Goal: Find specific page/section: Find specific page/section

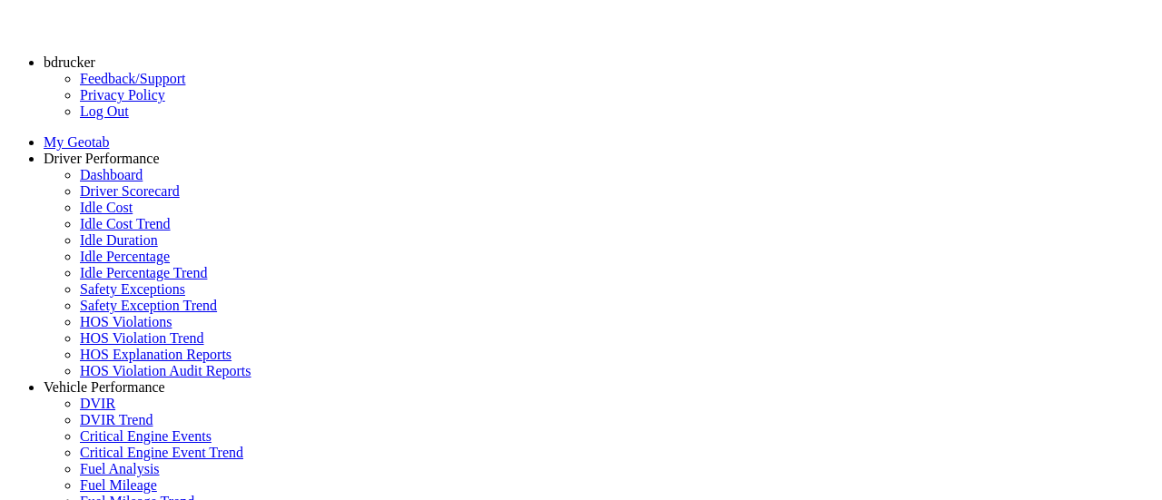
select select "**********"
click at [109, 199] on link "Driver Scorecard" at bounding box center [130, 190] width 100 height 15
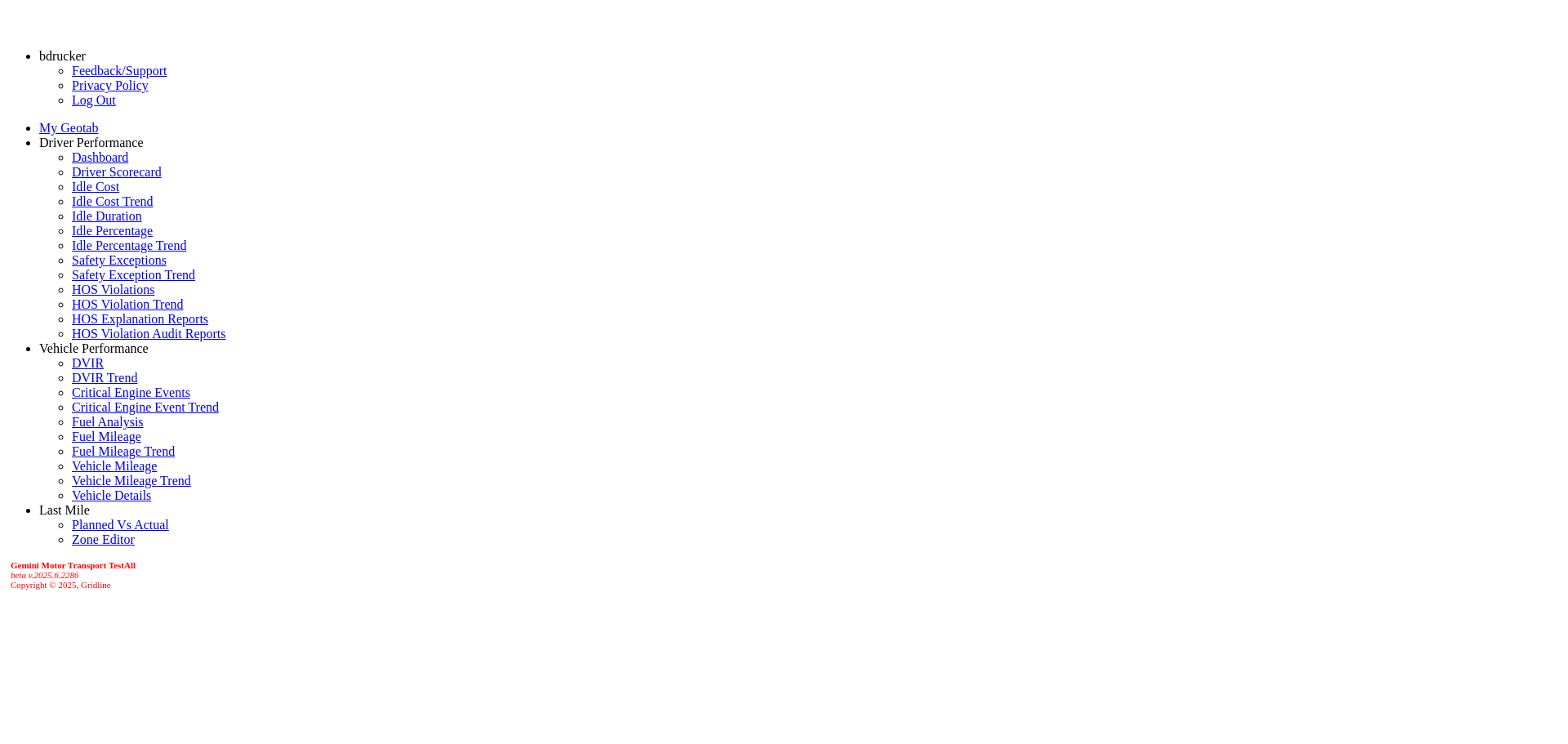
scroll to position [245, 0]
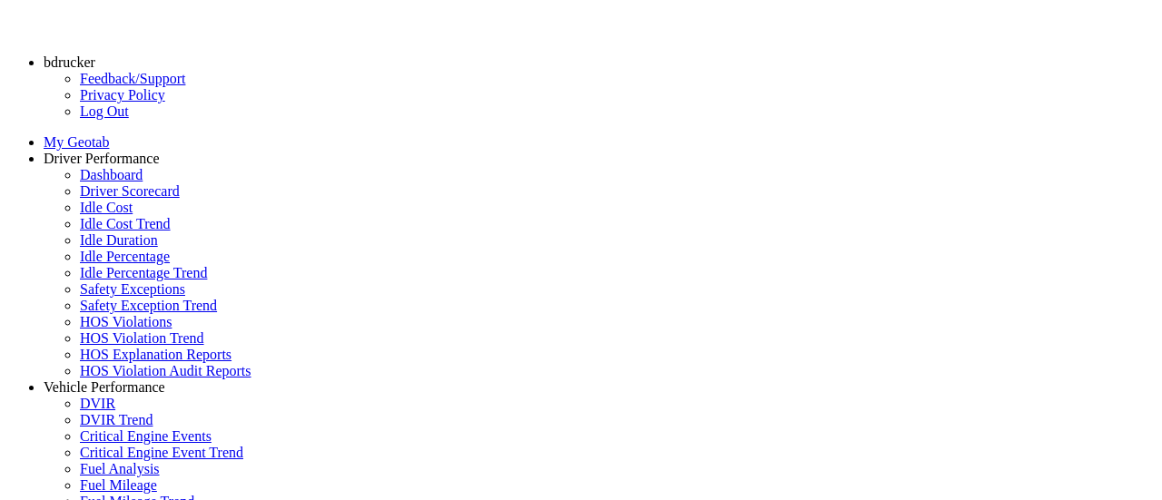
scroll to position [737, 0]
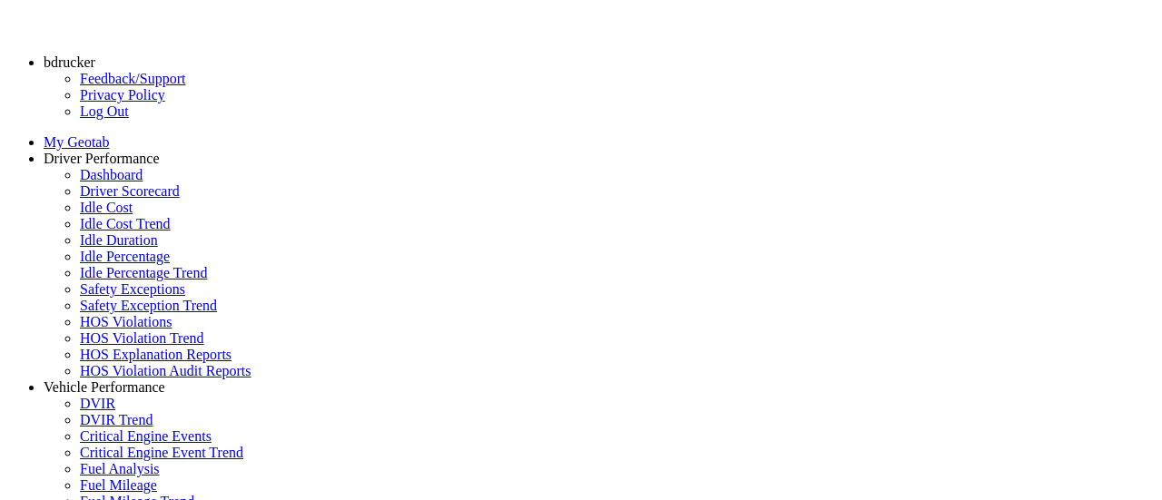
scroll to position [0, 0]
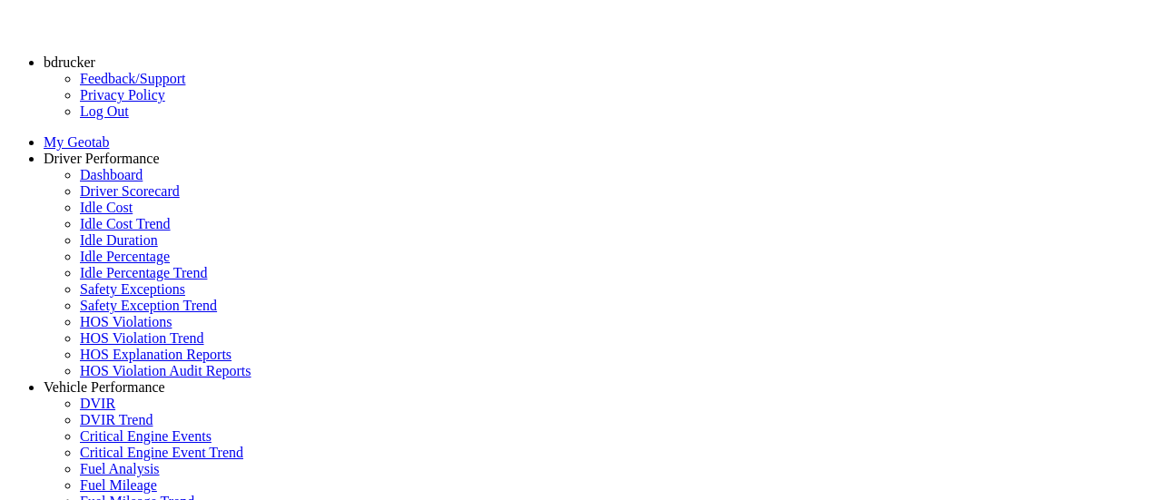
scroll to position [445, 0]
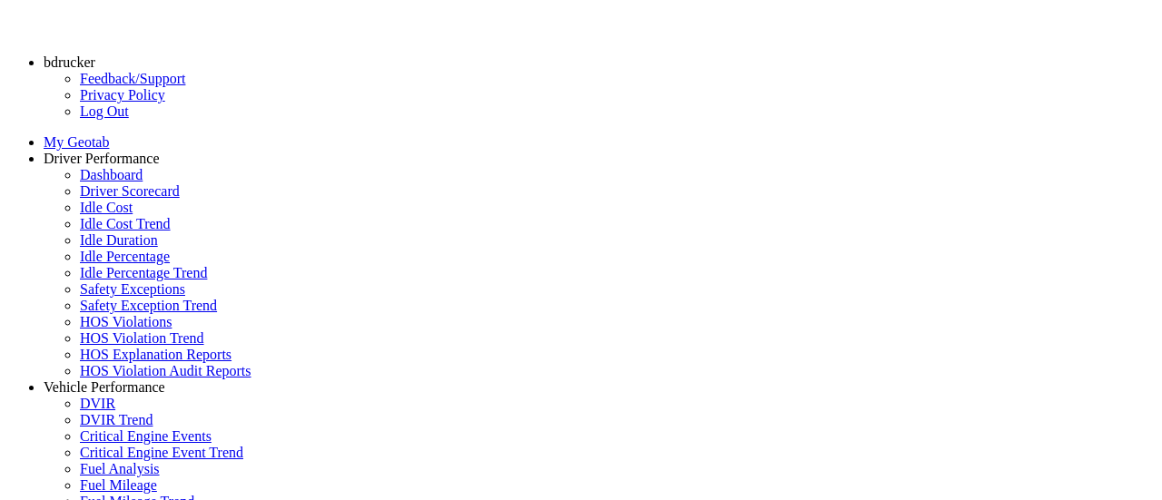
scroll to position [0, 0]
